Goal: Information Seeking & Learning: Learn about a topic

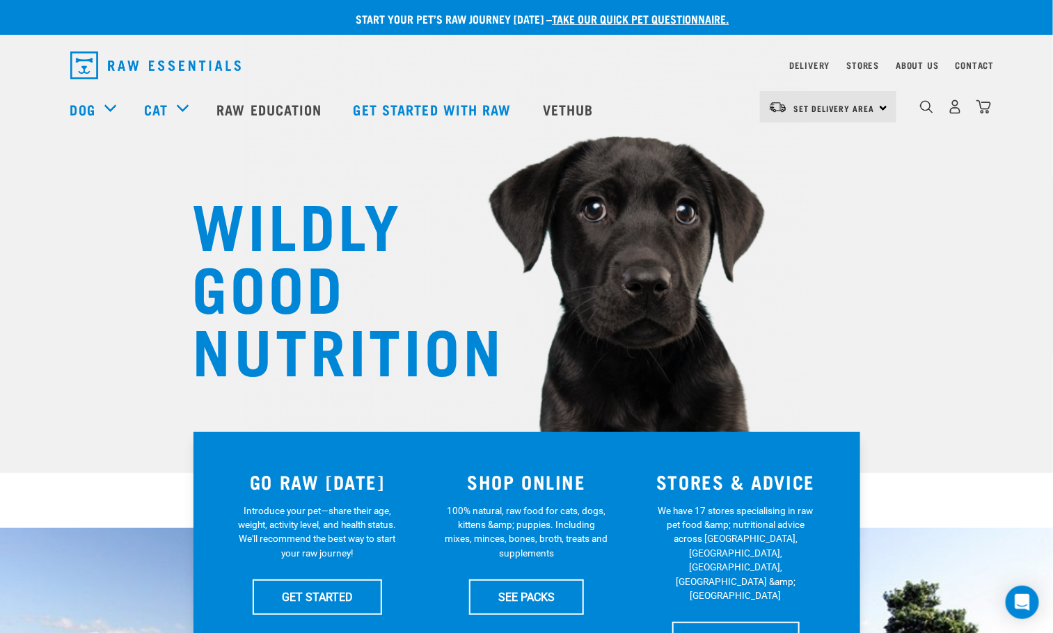
drag, startPoint x: 939, startPoint y: 111, endPoint x: 929, endPoint y: 113, distance: 10.6
click at [933, 111] on div "0" at bounding box center [955, 106] width 72 height 31
click at [929, 113] on img "dropdown navigation" at bounding box center [926, 106] width 13 height 13
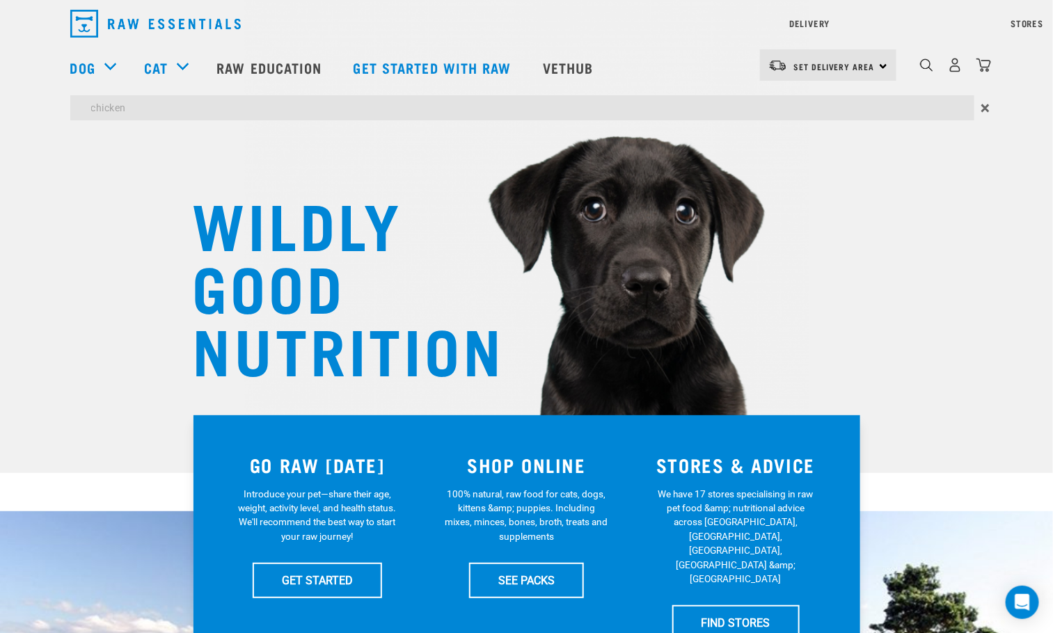
type input "chicken"
click at [898, 103] on input "chicken" at bounding box center [522, 107] width 904 height 25
click at [260, 61] on div "Delivery Stores About Us Contact Set Delivery Area" at bounding box center [526, 63] width 1053 height 127
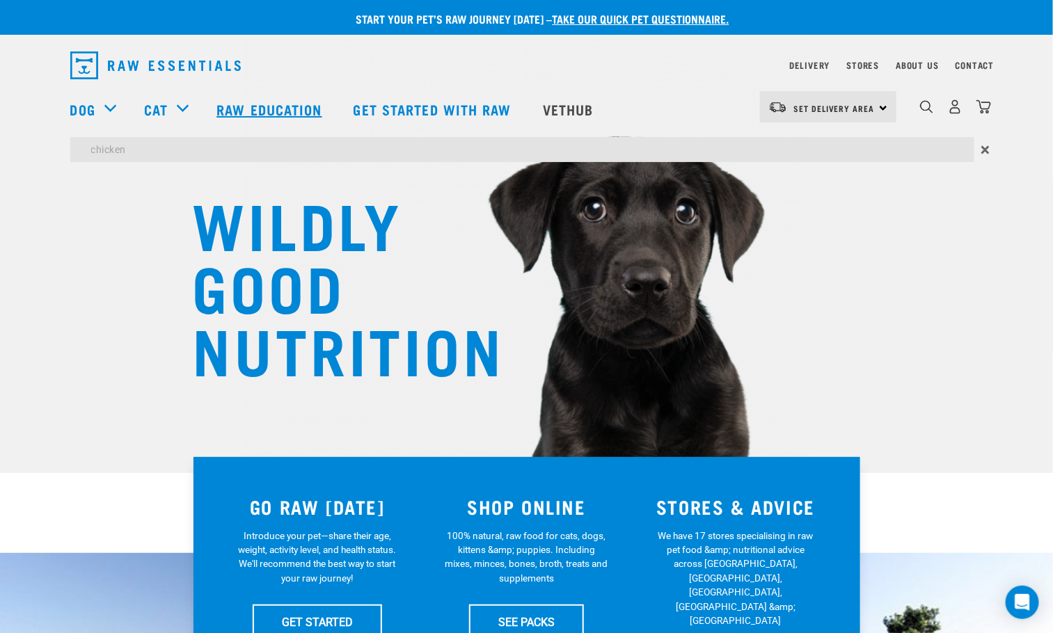
click at [303, 107] on link "Raw Education" at bounding box center [270, 109] width 136 height 56
